Goal: Navigation & Orientation: Find specific page/section

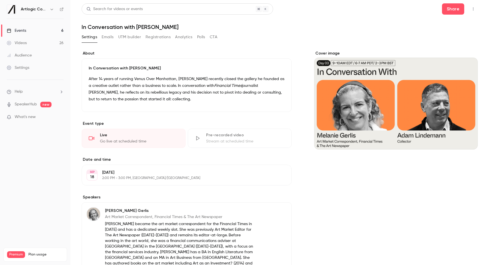
scroll to position [165, 0]
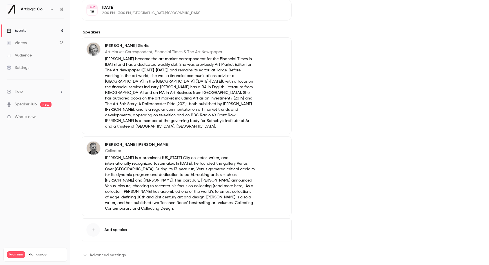
click at [33, 31] on link "Events 6" at bounding box center [35, 30] width 70 height 12
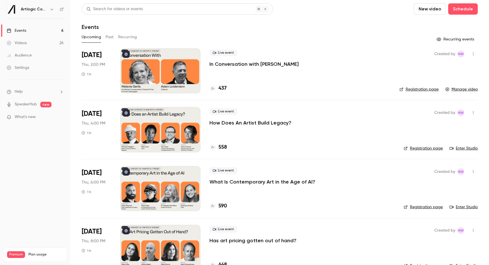
click at [25, 44] on div "Videos" at bounding box center [17, 43] width 20 height 6
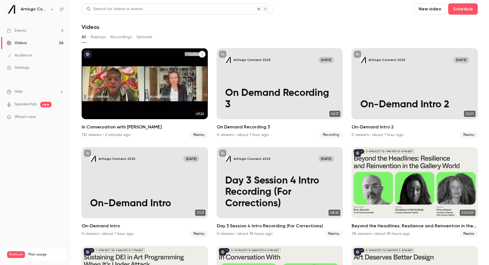
click at [135, 60] on div "In Conversation with Adam Lindemann" at bounding box center [145, 83] width 126 height 71
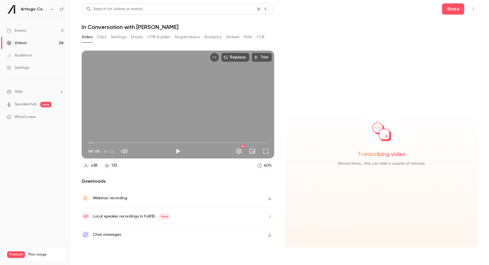
click at [101, 38] on button "Clips" at bounding box center [101, 37] width 9 height 9
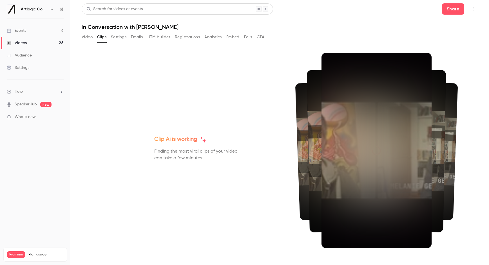
click at [87, 39] on button "Video" at bounding box center [87, 37] width 11 height 9
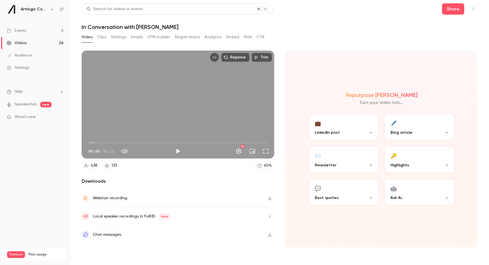
click at [184, 38] on button "Registrations" at bounding box center [187, 37] width 25 height 9
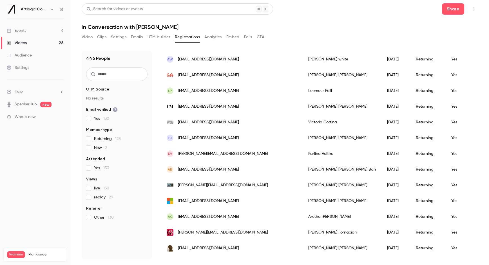
scroll to position [350, 0]
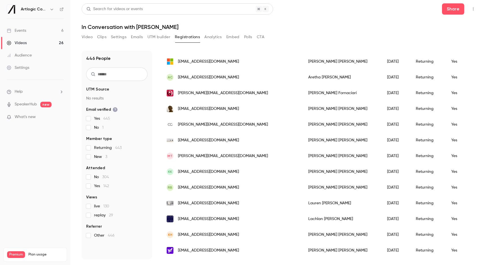
click at [25, 32] on div "Events" at bounding box center [16, 31] width 19 height 6
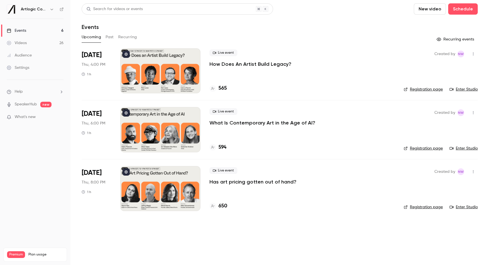
click at [63, 11] on div "Artlogic Connect 2025" at bounding box center [35, 10] width 57 height 10
click at [62, 10] on icon at bounding box center [62, 9] width 4 height 4
